Goal: Find specific page/section: Find specific page/section

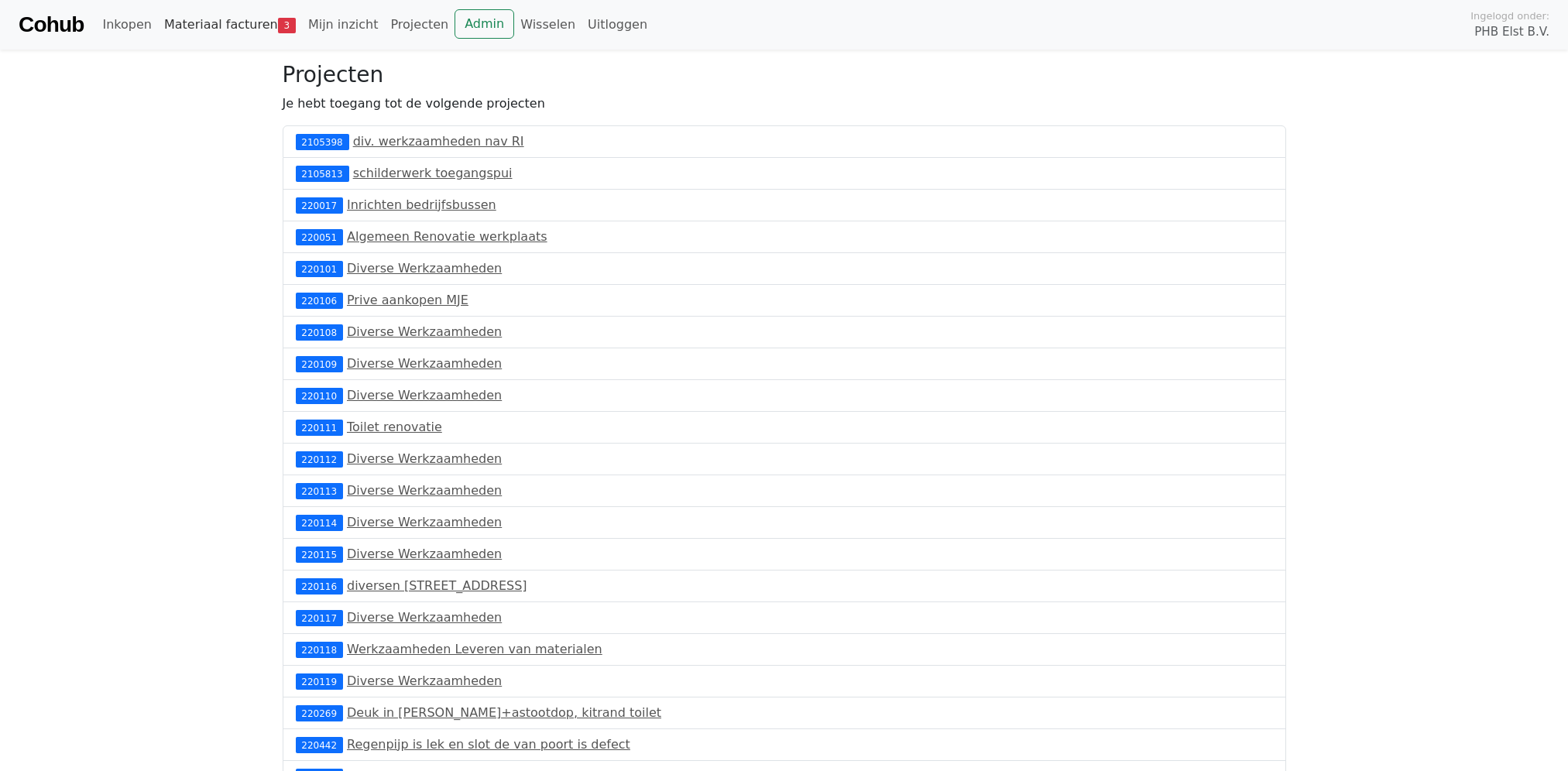
click at [225, 24] on link "Materiaal facturen 3" at bounding box center [230, 24] width 144 height 31
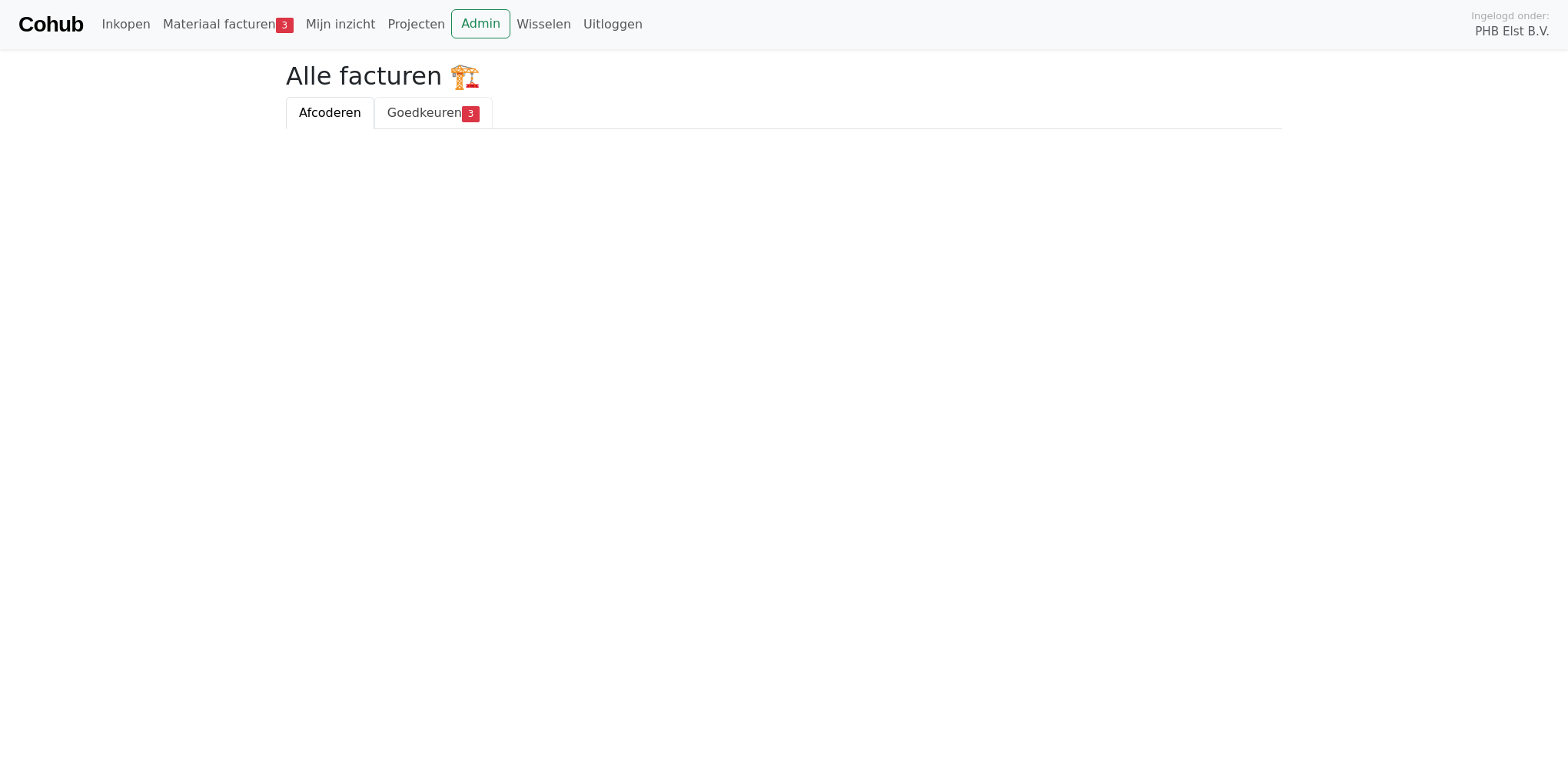
click at [408, 110] on span "Goedkeuren" at bounding box center [424, 112] width 75 height 14
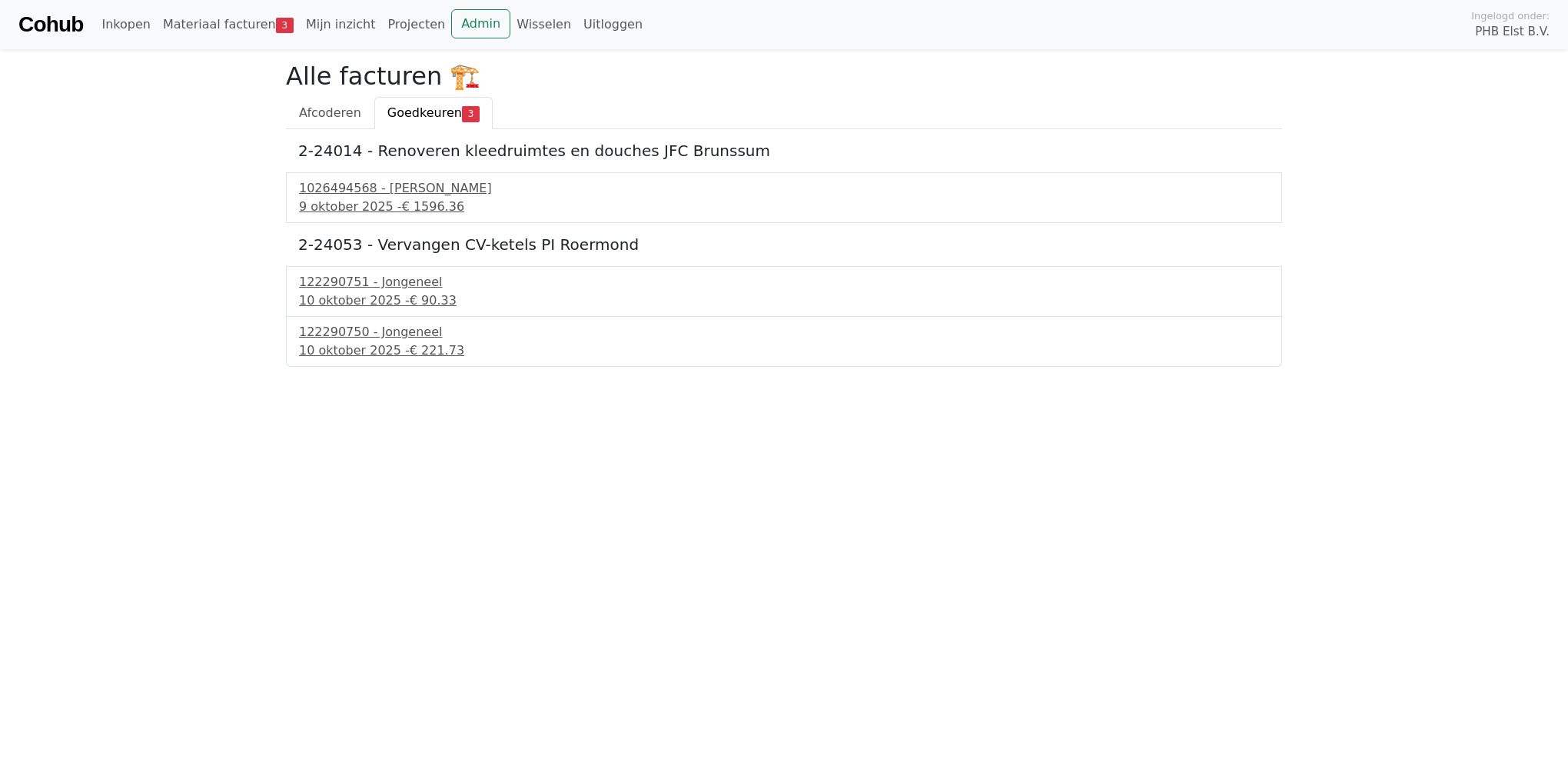
click at [70, 26] on link "Cohub" at bounding box center [51, 25] width 64 height 37
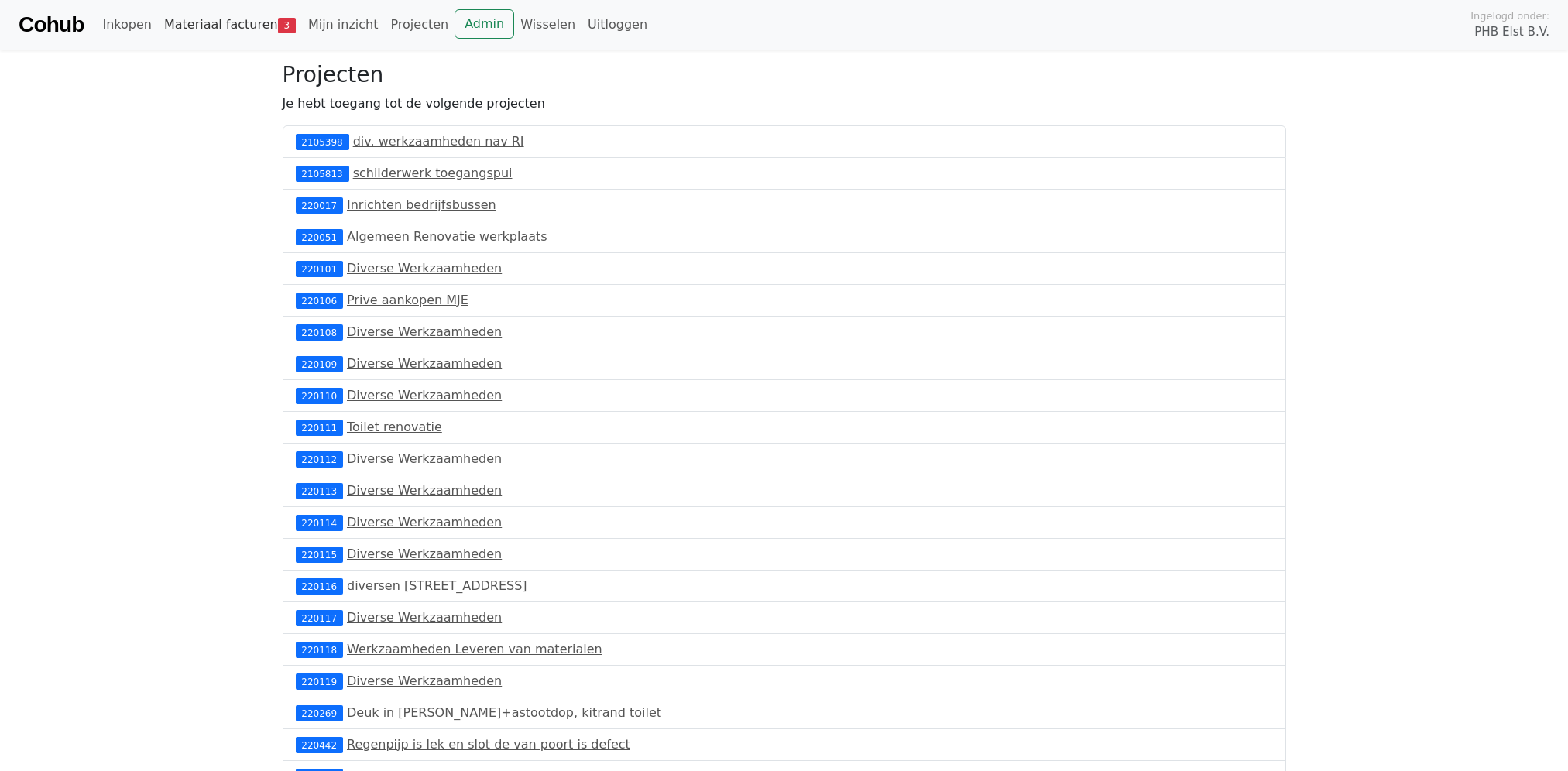
click at [235, 20] on link "Materiaal facturen 3" at bounding box center [230, 24] width 144 height 31
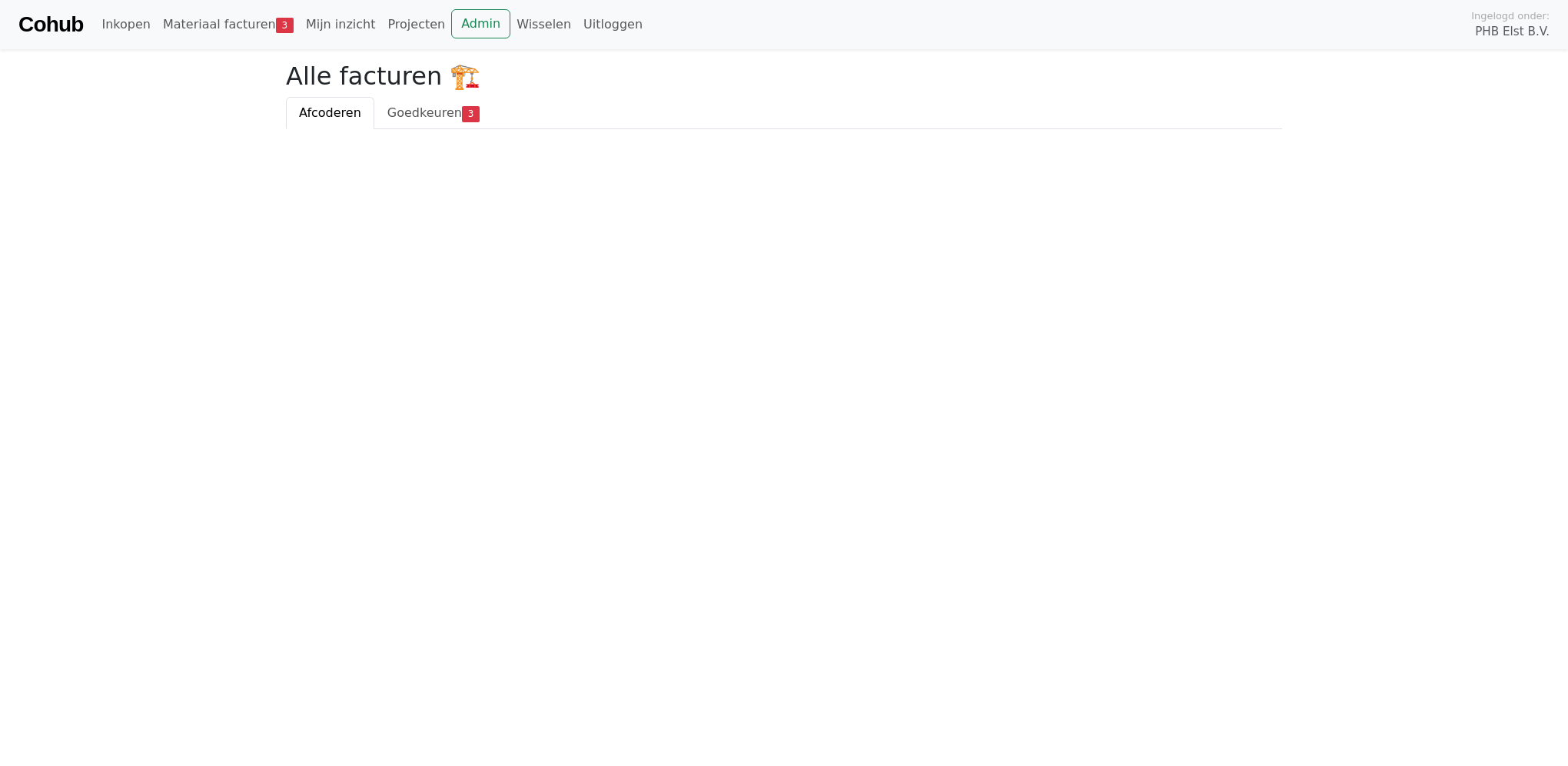
click at [234, 20] on link "Materiaal facturen 3" at bounding box center [228, 24] width 143 height 31
click at [318, 25] on link "Mijn inzicht" at bounding box center [341, 24] width 82 height 31
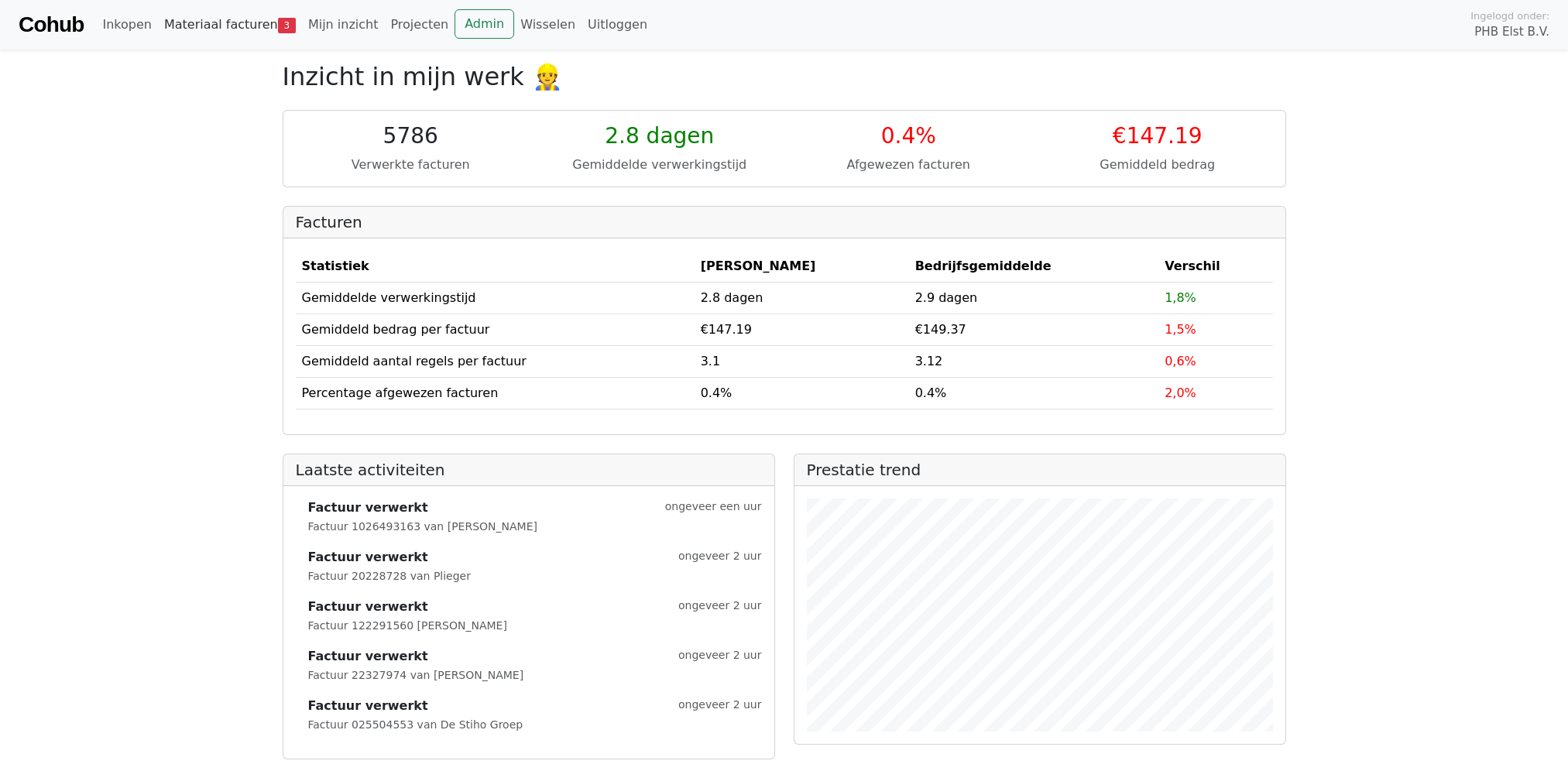
click at [247, 21] on link "Materiaal facturen 3" at bounding box center [230, 24] width 144 height 31
